Goal: Task Accomplishment & Management: Complete application form

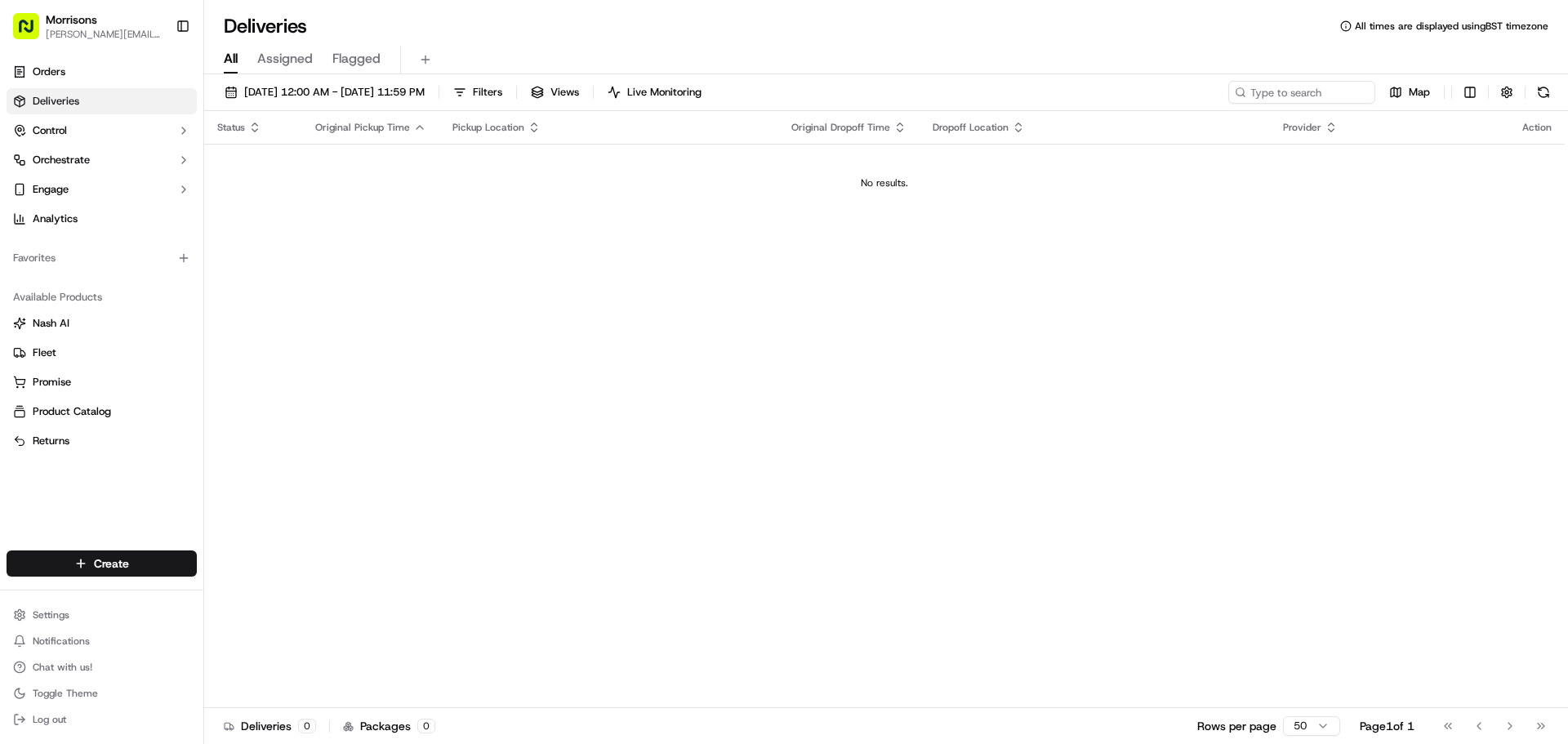
click at [85, 108] on link "Deliveries" at bounding box center [102, 101] width 191 height 26
click at [273, 54] on span "Assigned" at bounding box center [284, 59] width 56 height 20
click at [350, 57] on span "Flagged" at bounding box center [356, 59] width 48 height 20
click at [719, 92] on span "Live Monitoring" at bounding box center [682, 92] width 74 height 15
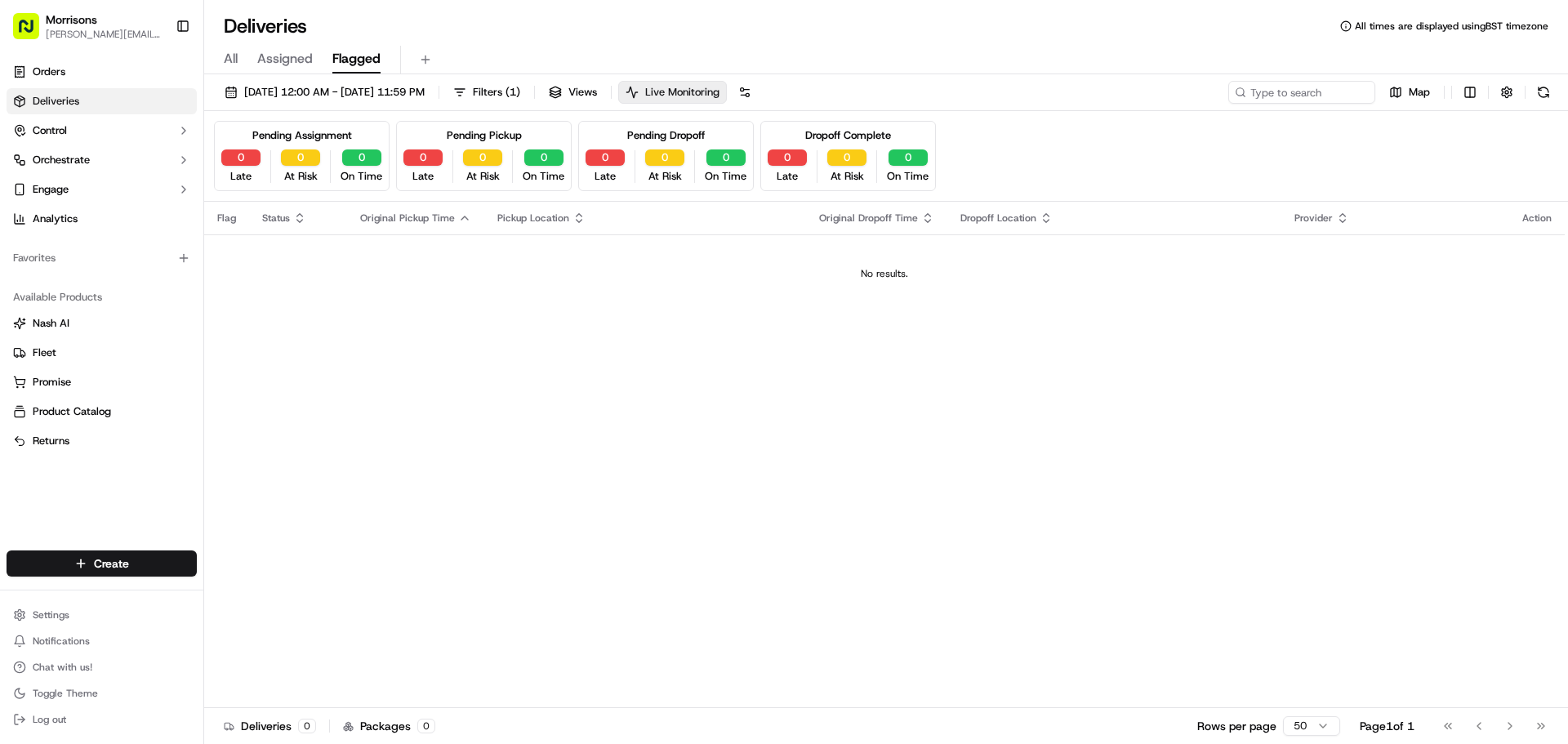
click at [719, 92] on span "Live Monitoring" at bounding box center [682, 92] width 74 height 15
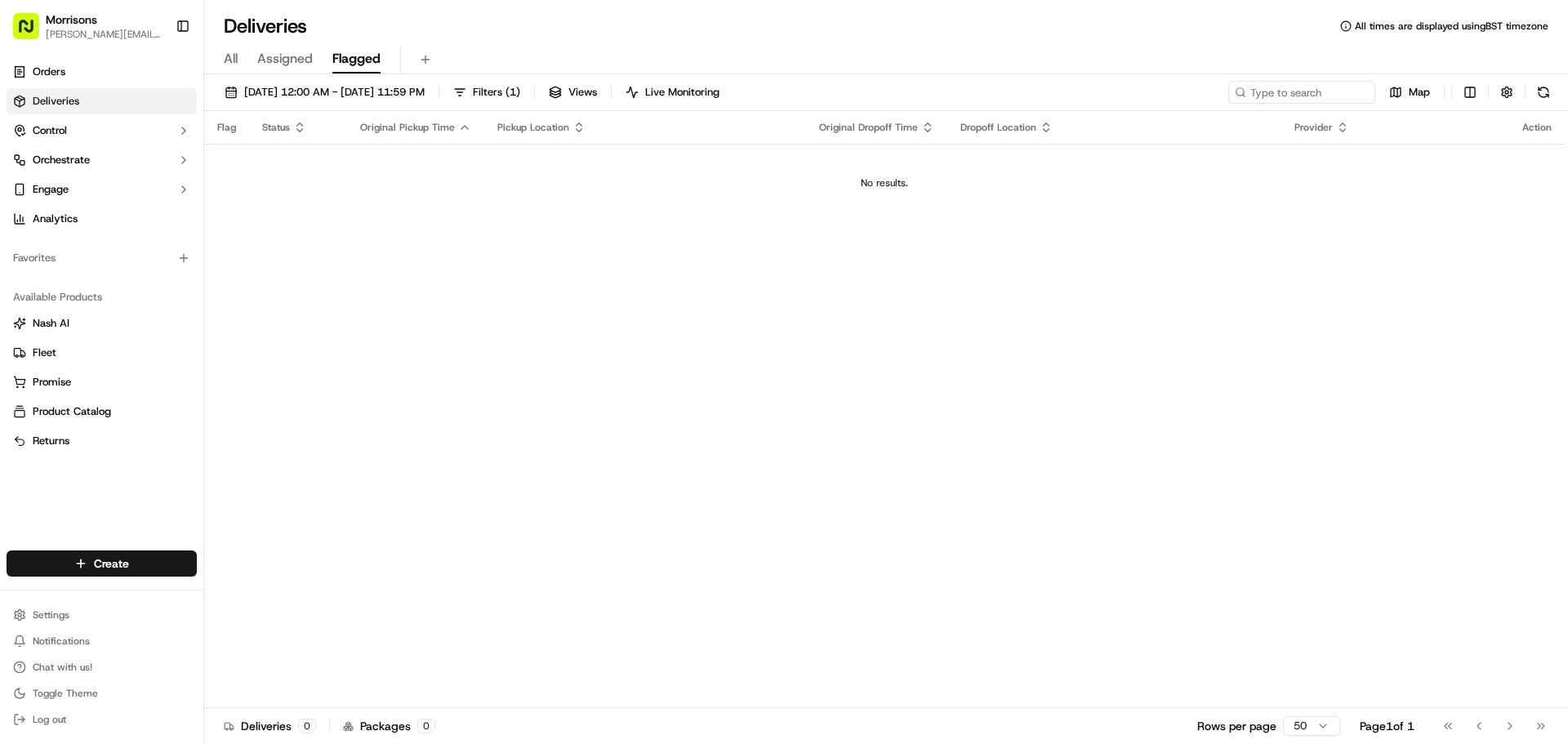
click at [240, 66] on div "All Assigned Flagged" at bounding box center [886, 60] width 1364 height 28
click at [239, 63] on div "All Assigned Flagged" at bounding box center [886, 60] width 1364 height 28
click at [84, 82] on link "Orders" at bounding box center [102, 71] width 191 height 26
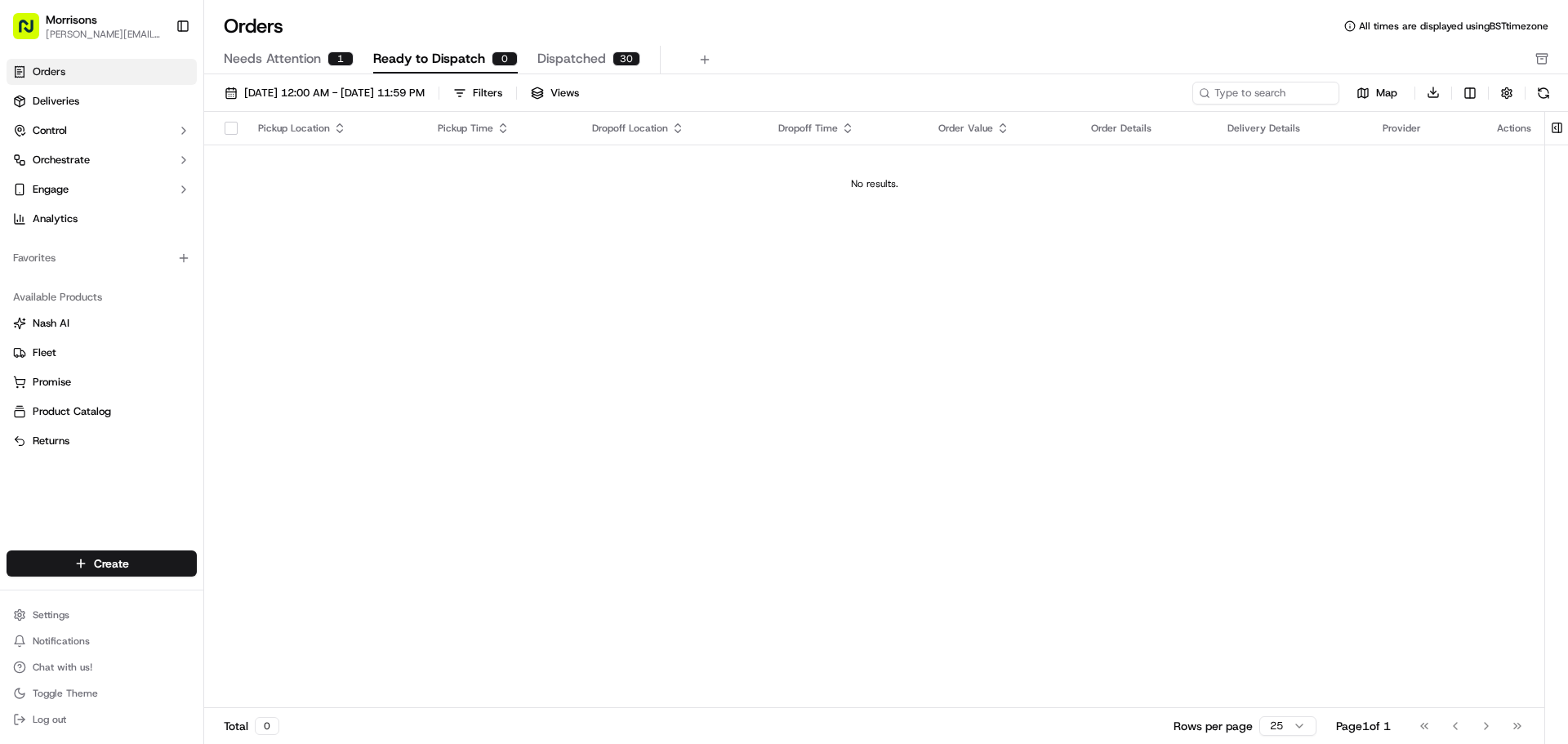
click at [555, 57] on span "Dispatched" at bounding box center [572, 59] width 68 height 20
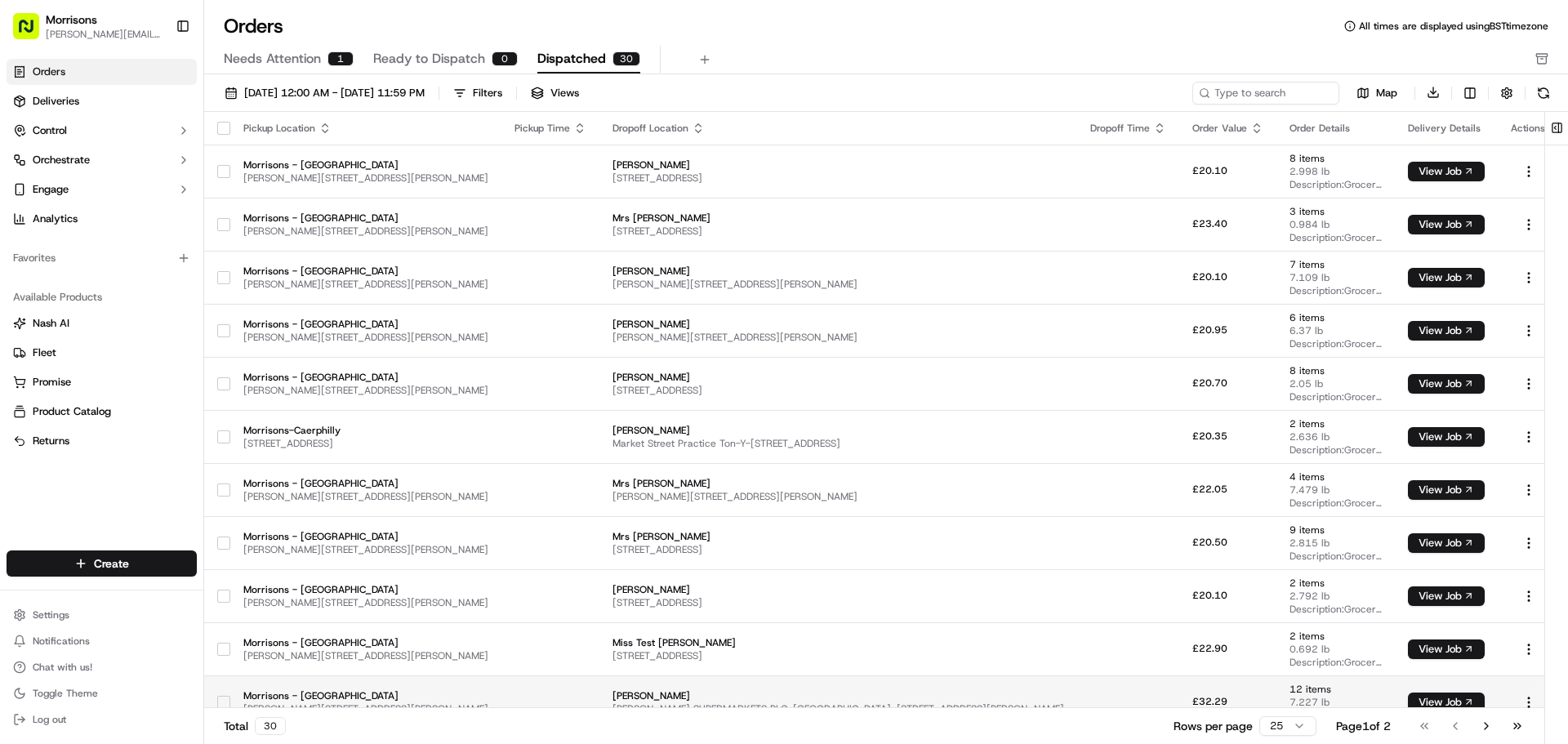
scroll to position [763, 0]
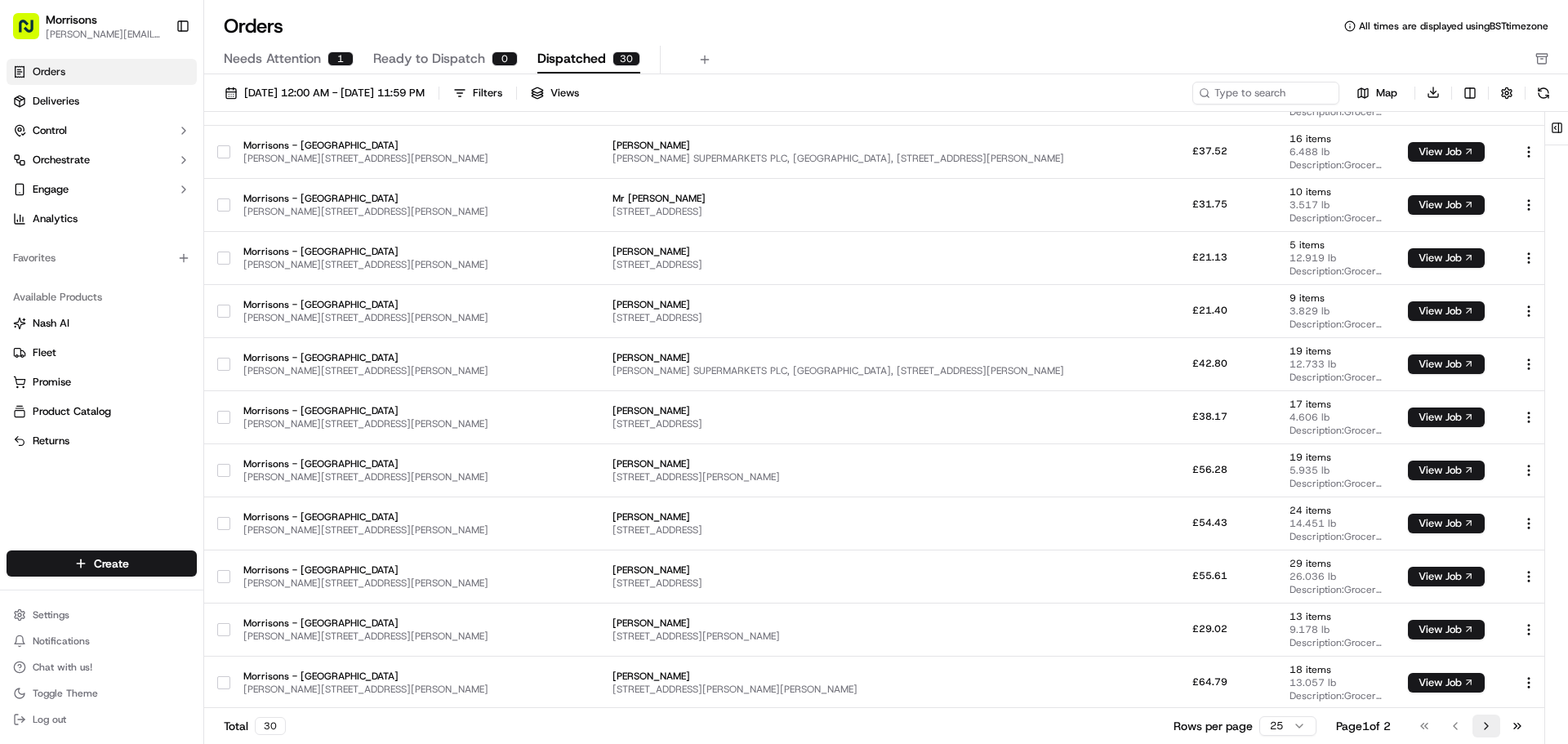
click at [1491, 731] on button "Go to next page" at bounding box center [1486, 725] width 27 height 22
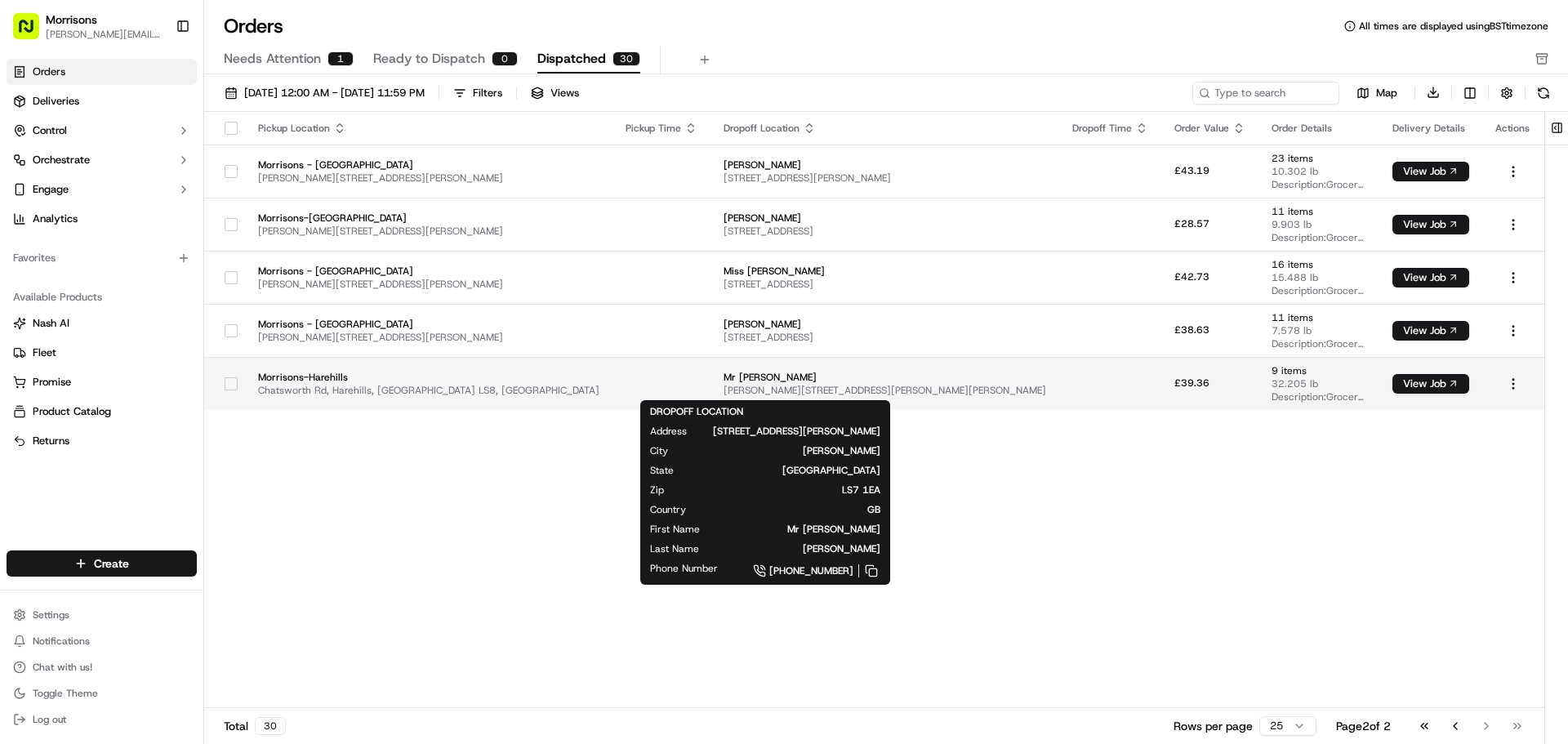
click at [846, 378] on span "Mr [PERSON_NAME]" at bounding box center [885, 376] width 323 height 13
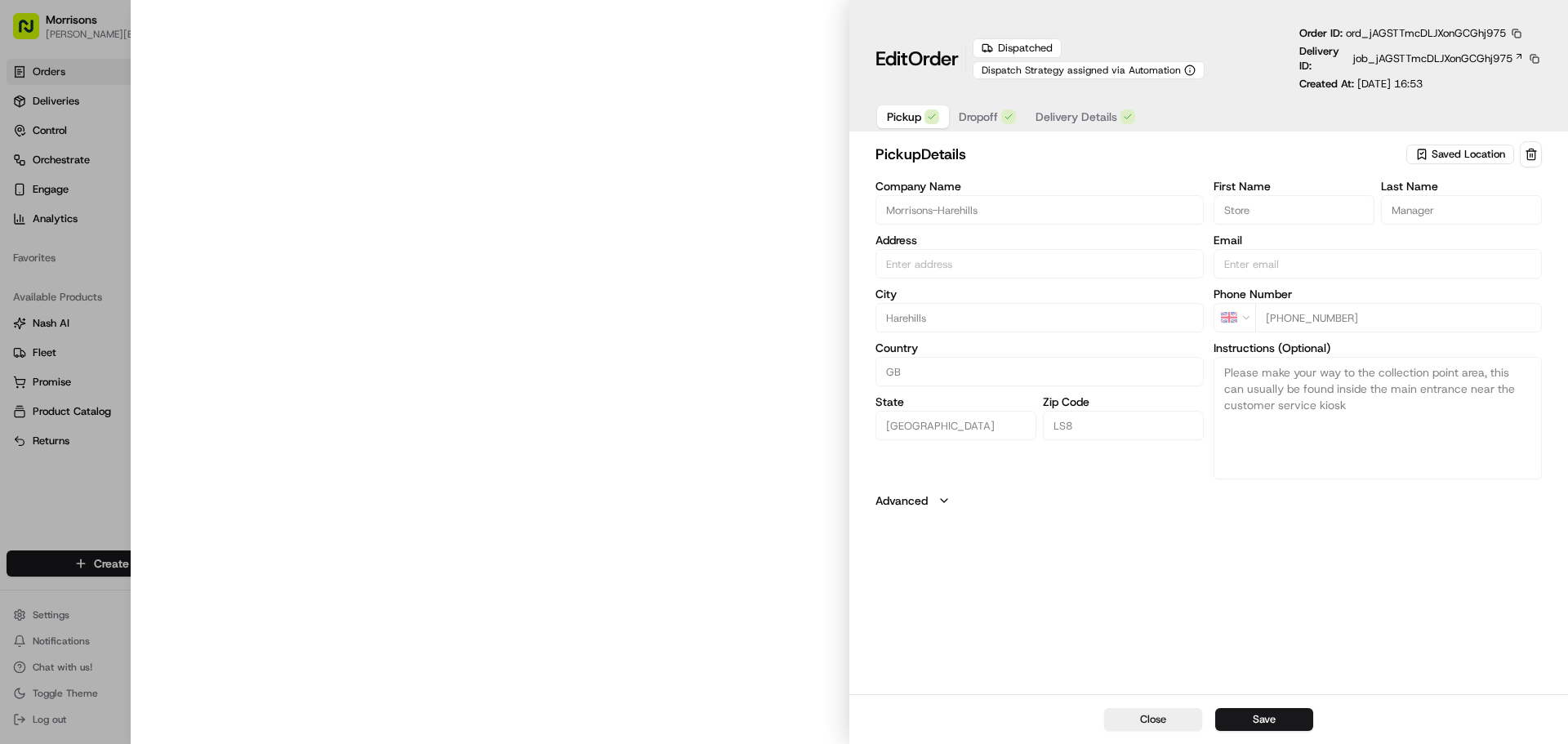
type input "Chatsworth Rd, Harehills, [GEOGRAPHIC_DATA] LS8, [GEOGRAPHIC_DATA]"
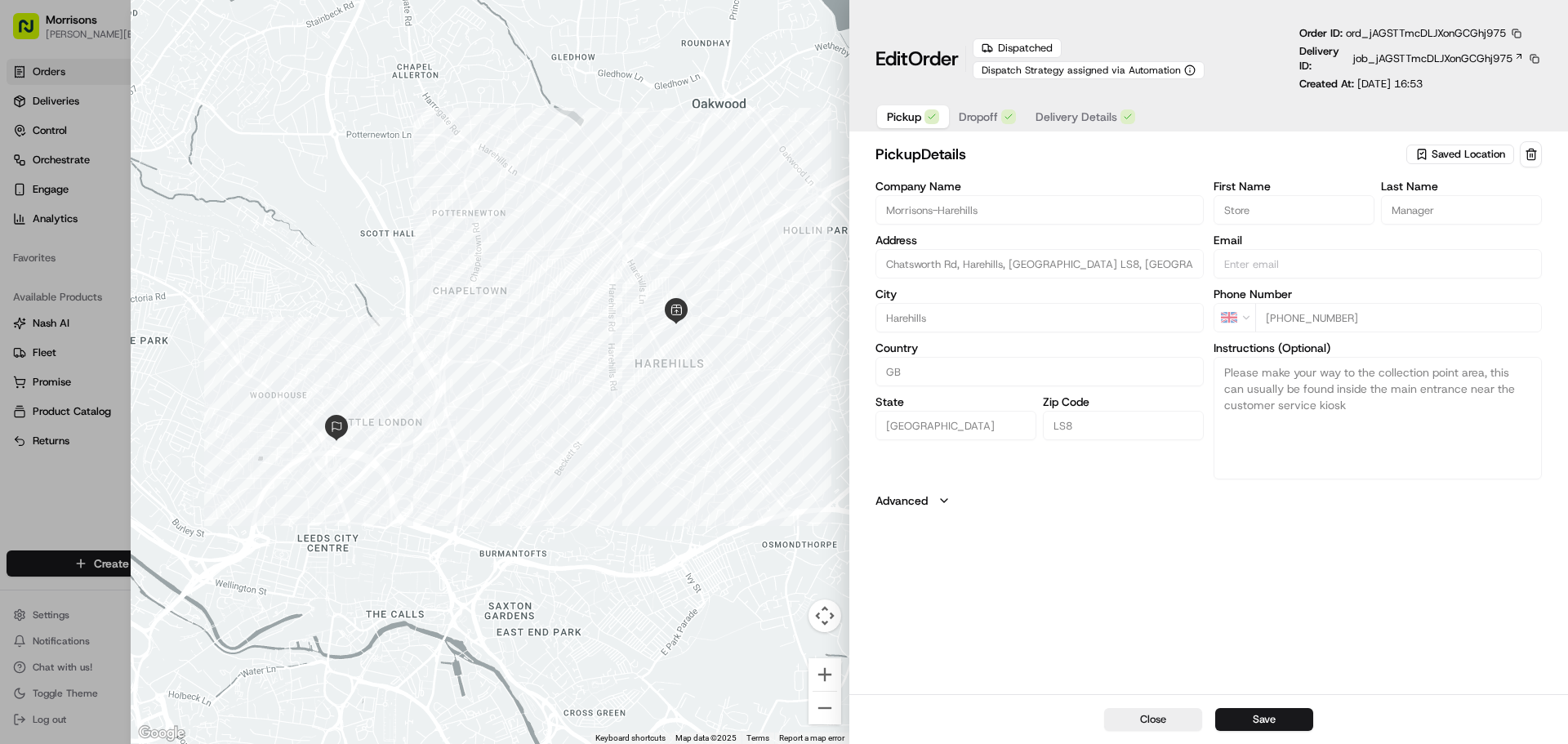
click at [923, 522] on div "pickup Details Saved Location Company Name [GEOGRAPHIC_DATA]-[GEOGRAPHIC_DATA] …" at bounding box center [1208, 416] width 719 height 556
click at [969, 125] on button "Dropoff" at bounding box center [987, 116] width 77 height 22
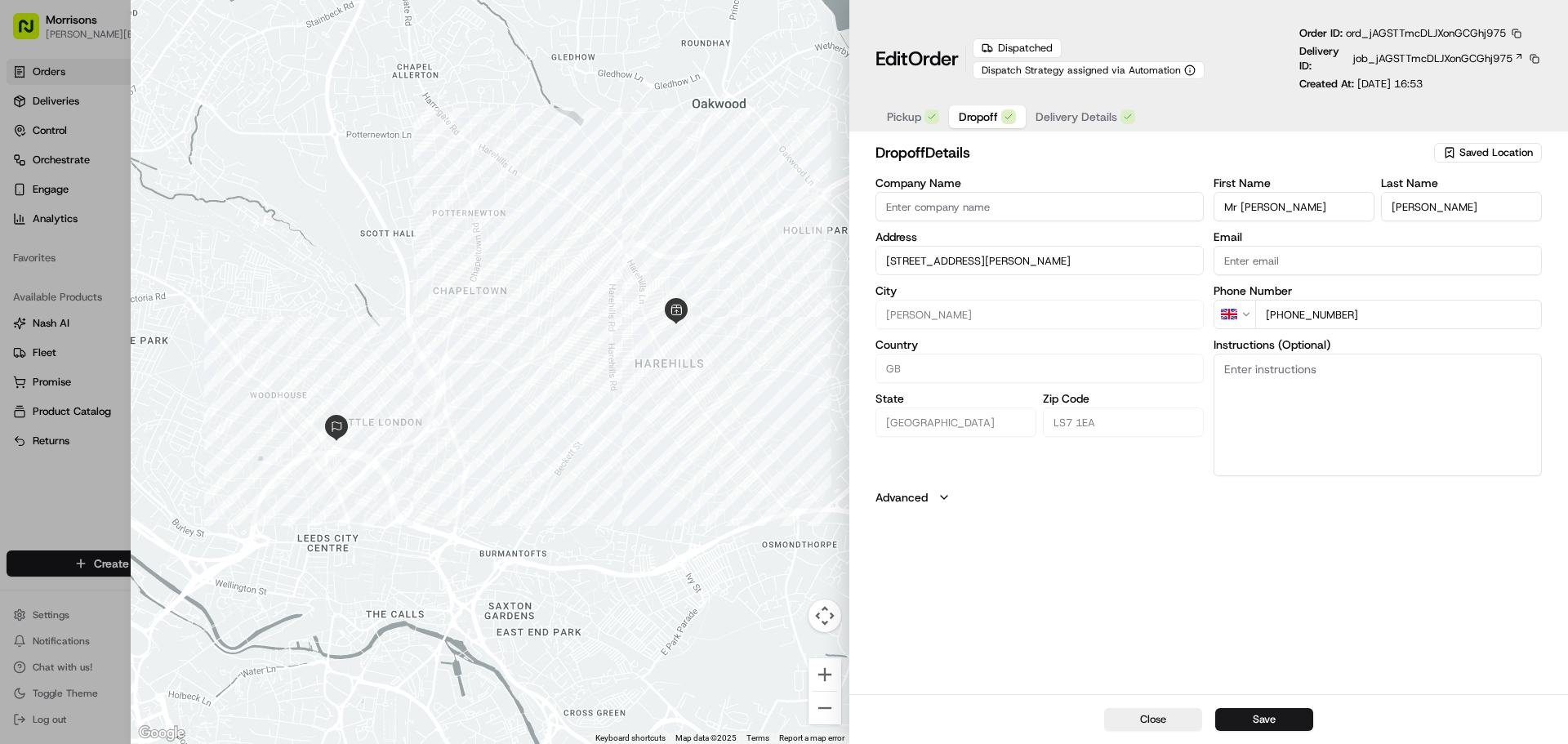
click at [1073, 112] on span "Delivery Details" at bounding box center [1076, 116] width 82 height 17
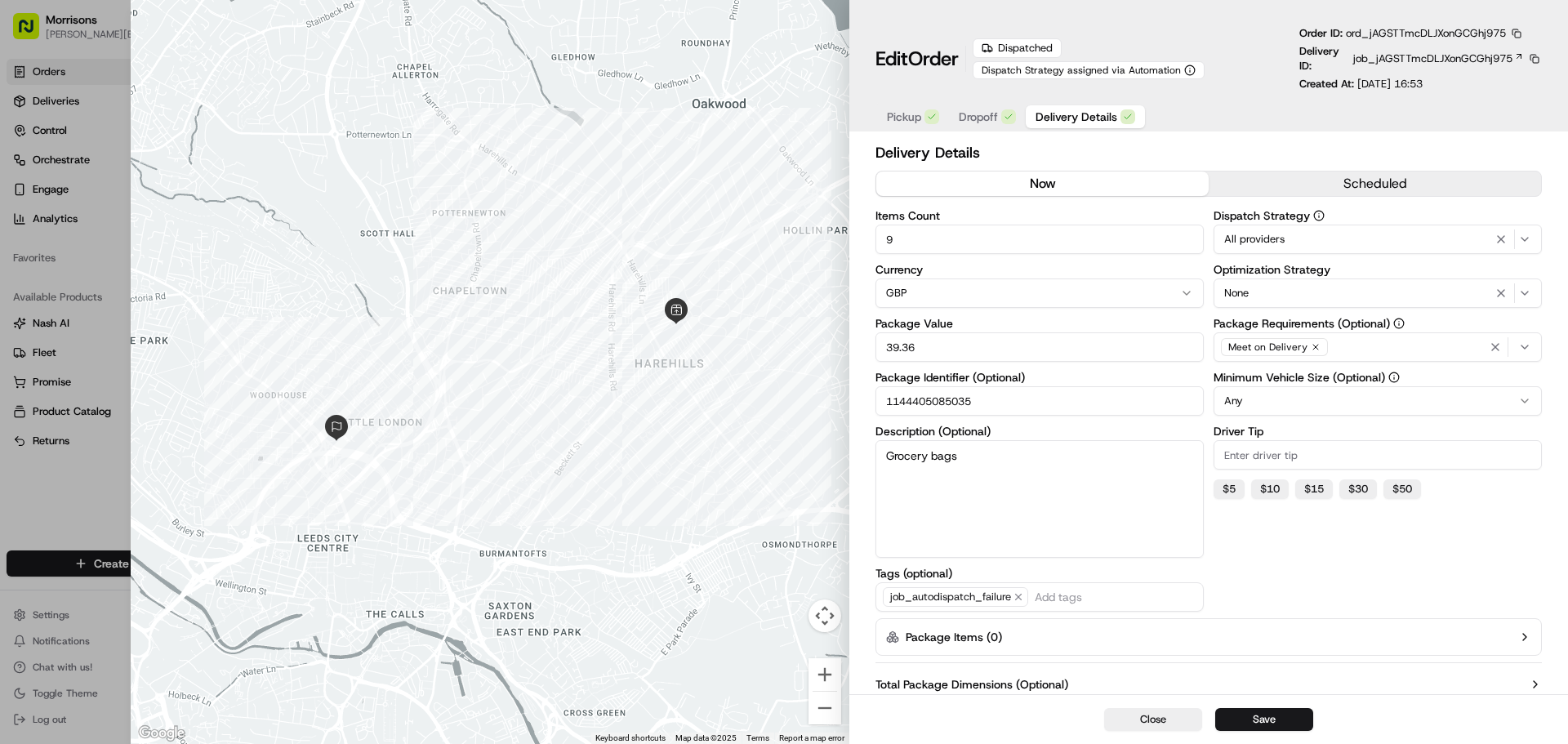
click at [1292, 186] on button "scheduled" at bounding box center [1374, 183] width 332 height 24
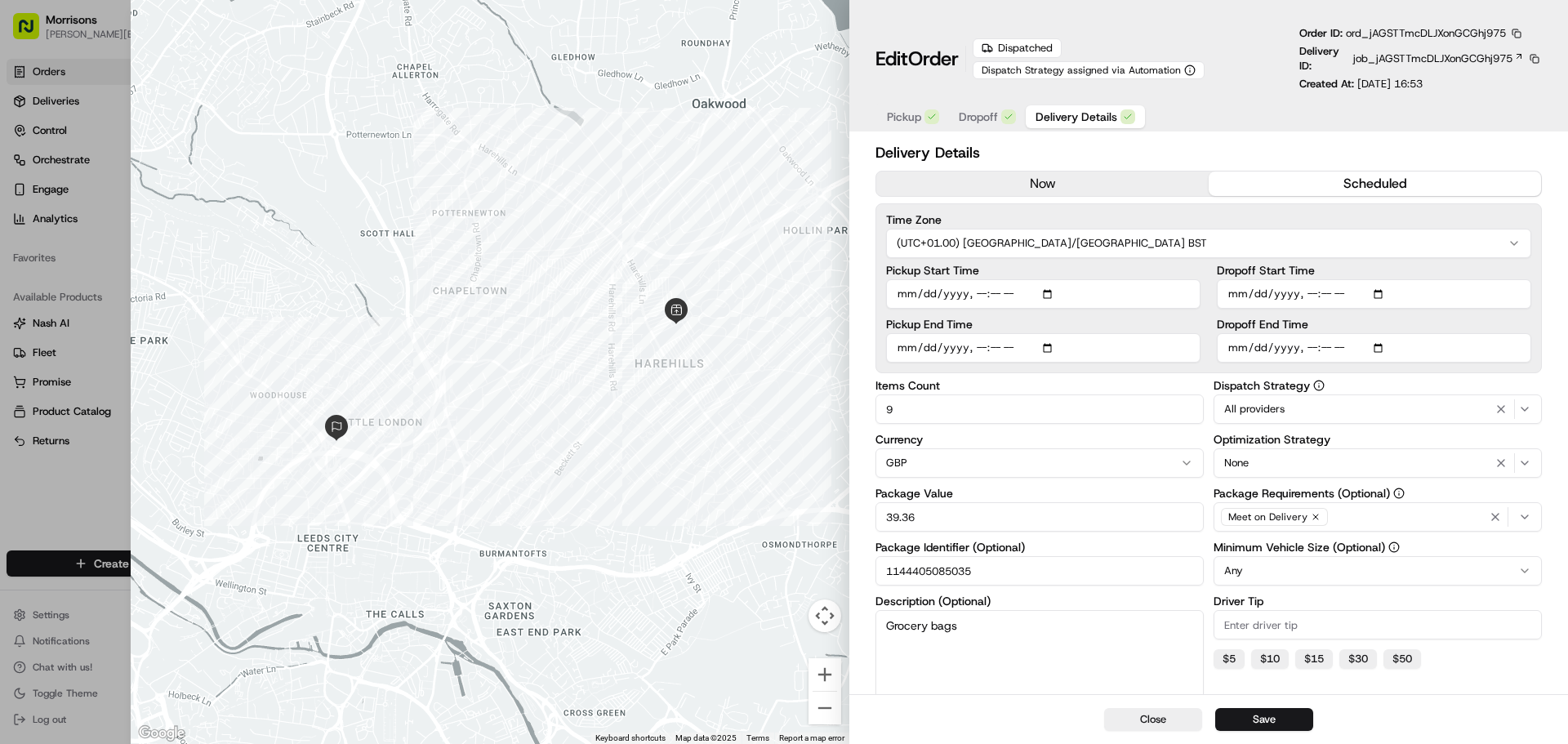
click at [1000, 187] on button "now" at bounding box center [1042, 183] width 332 height 24
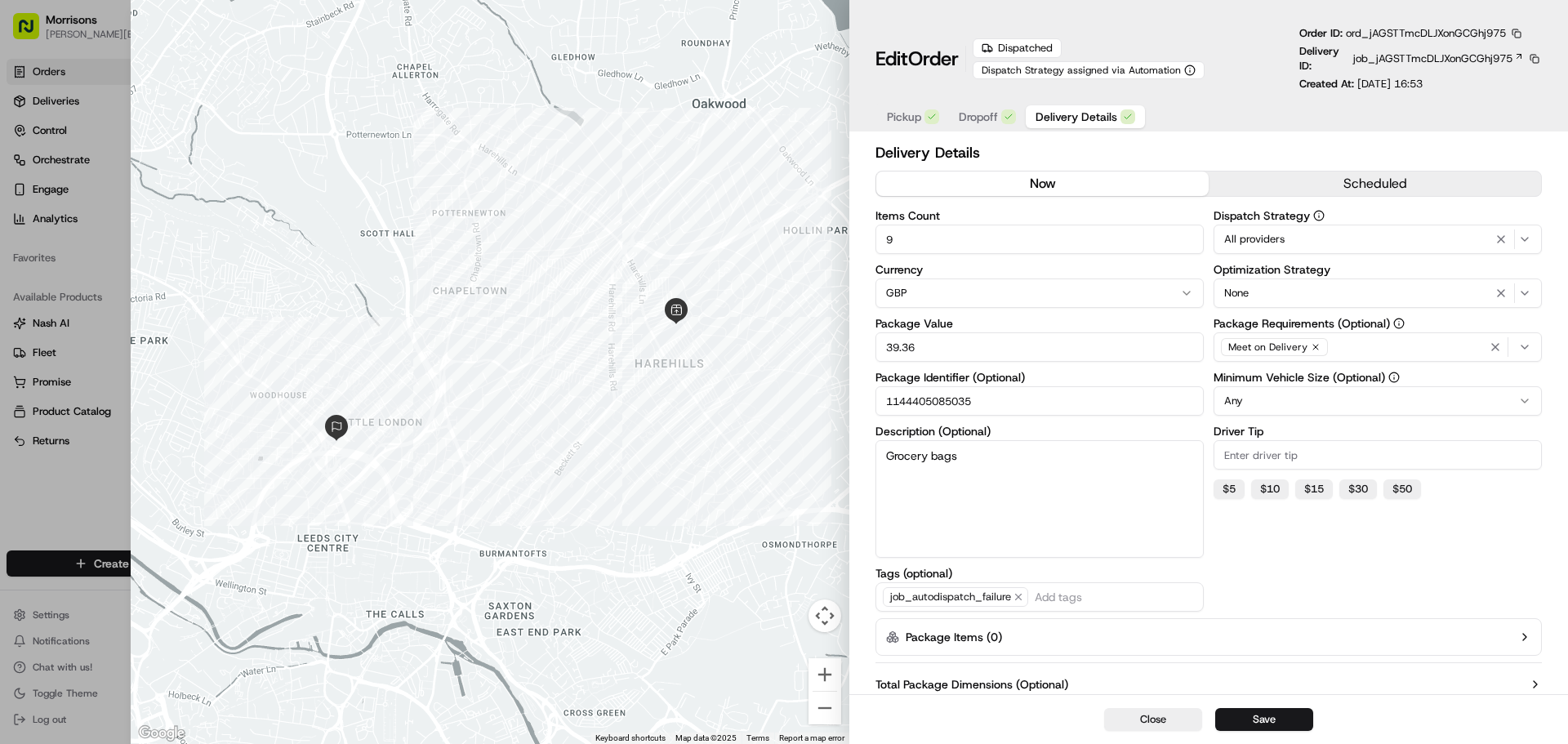
click at [916, 122] on span "Pickup" at bounding box center [903, 116] width 34 height 17
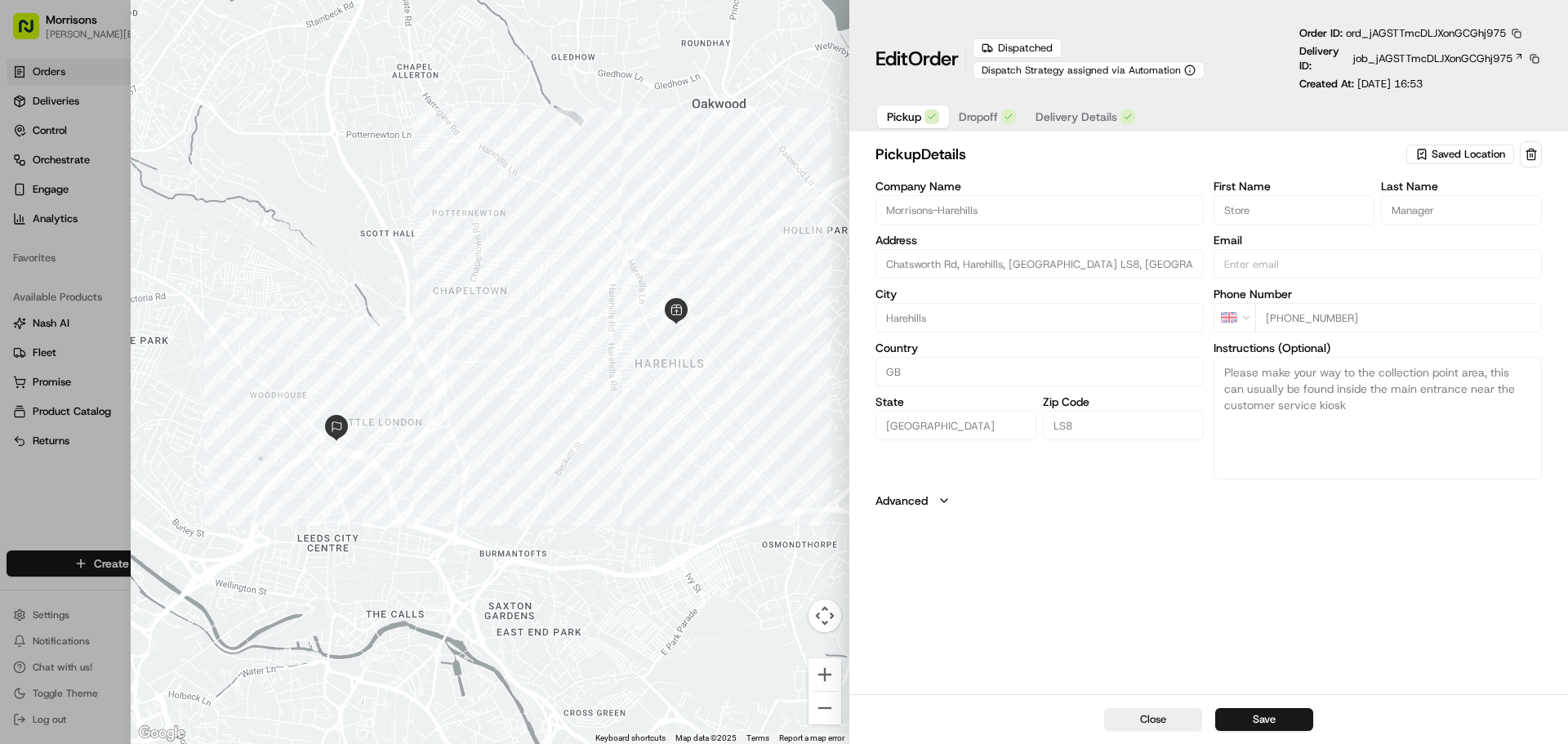
click at [93, 60] on div at bounding box center [784, 372] width 1568 height 744
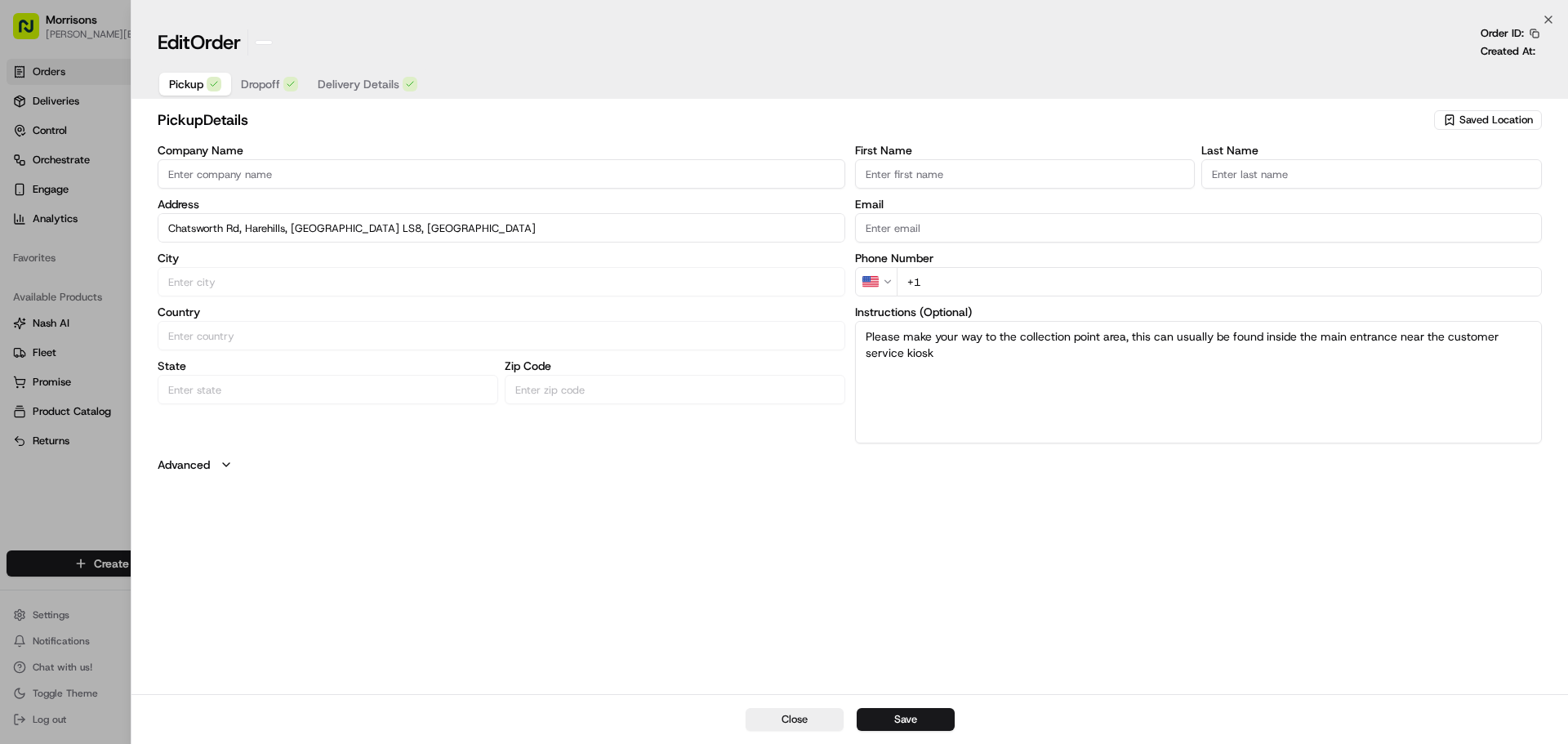
type input "+1"
